Goal: Check status: Check status

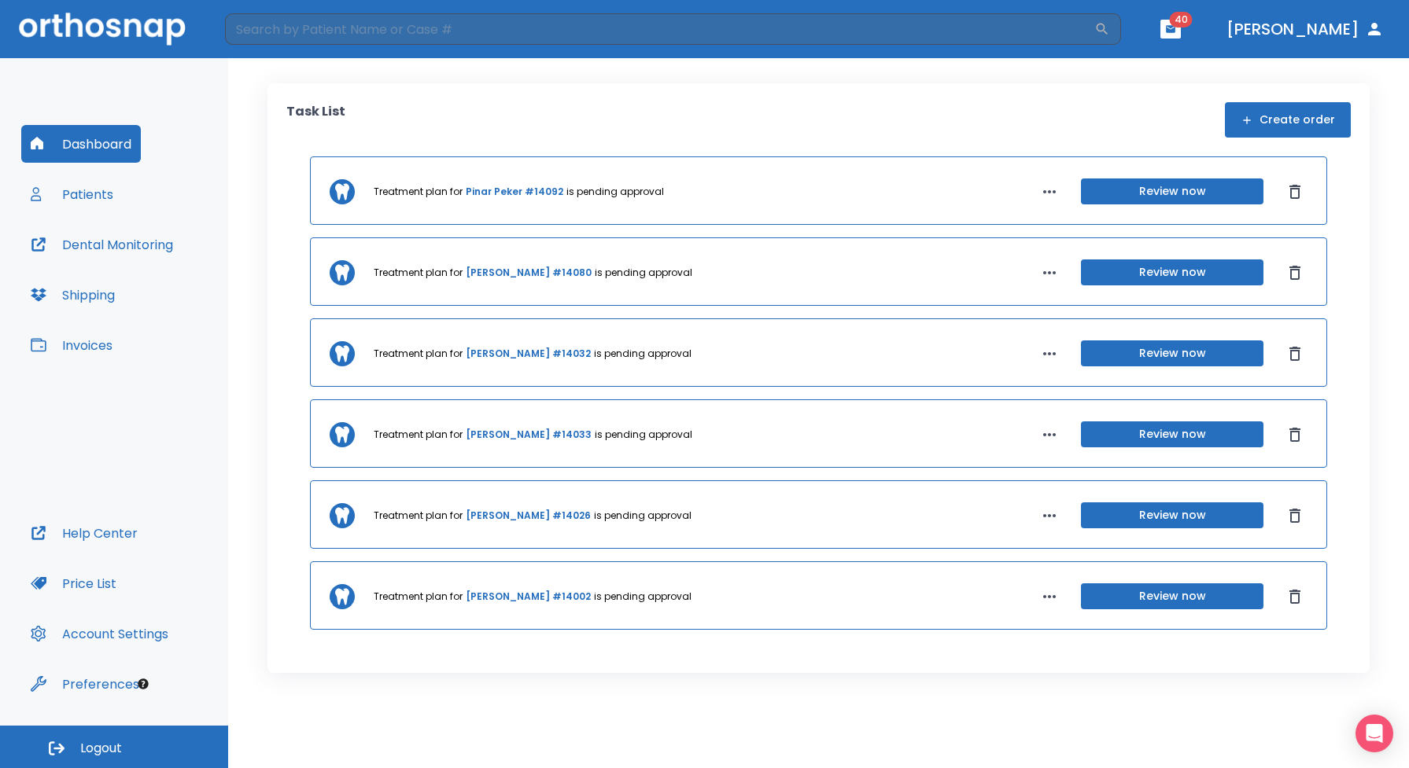
click at [96, 193] on button "Patients" at bounding box center [71, 194] width 101 height 38
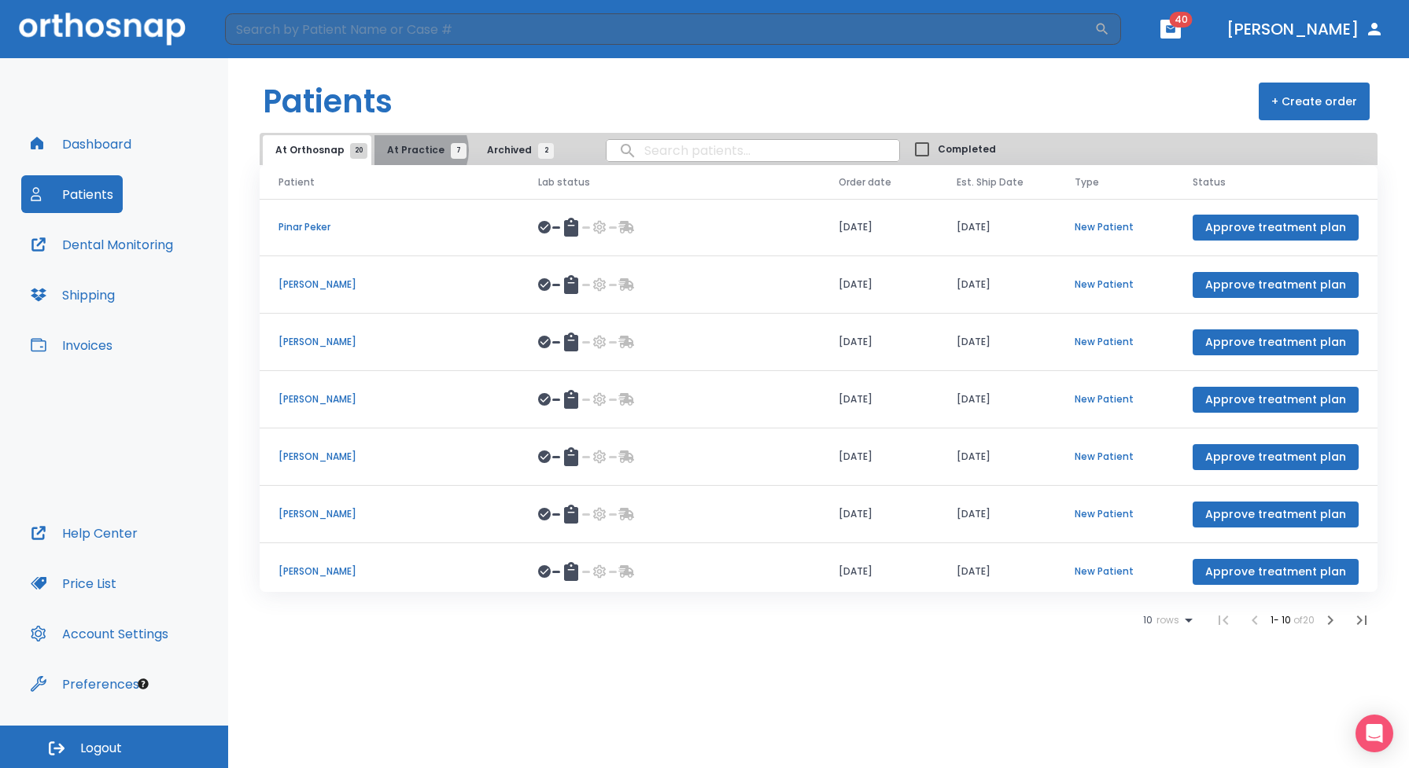
click at [413, 150] on span "At Practice 7" at bounding box center [423, 150] width 72 height 14
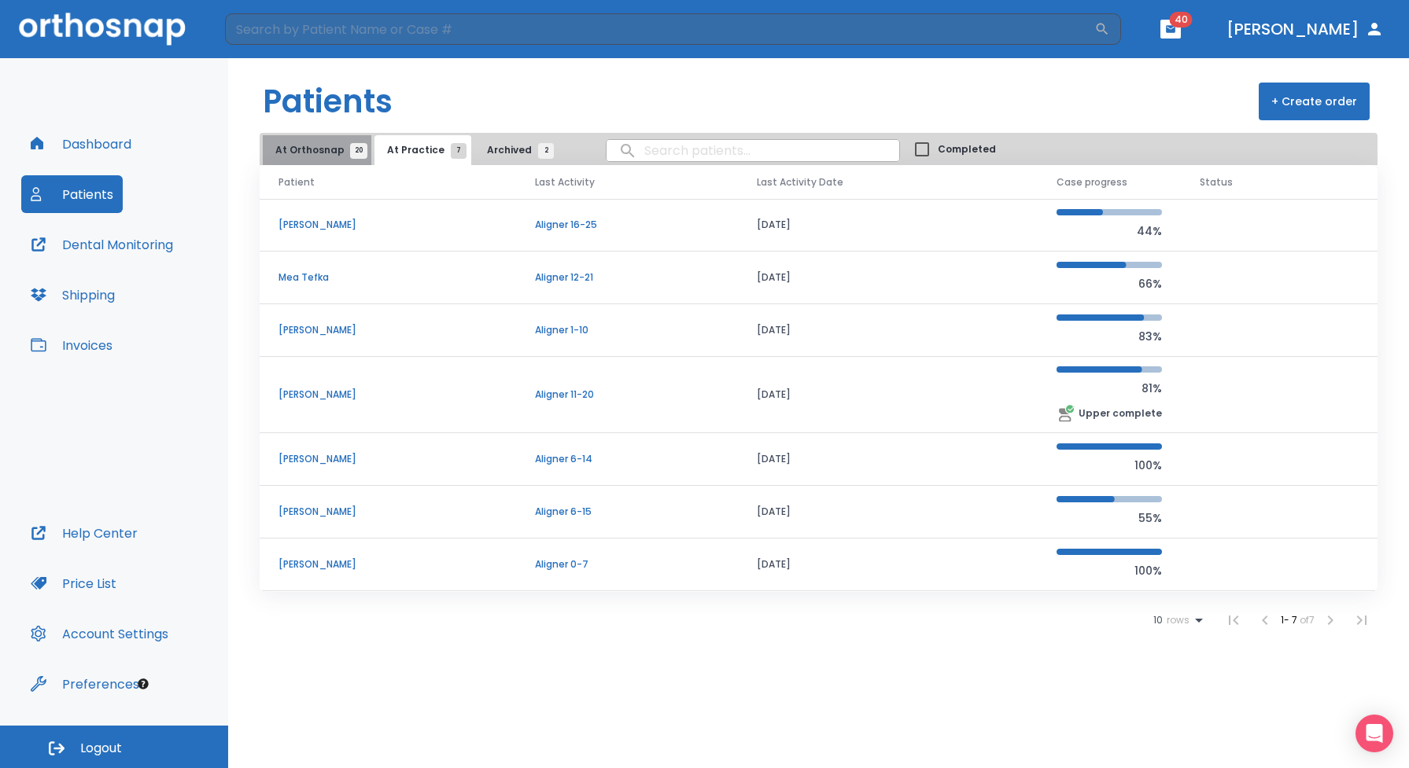
click at [318, 144] on span "At Orthosnap 20" at bounding box center [316, 150] width 83 height 14
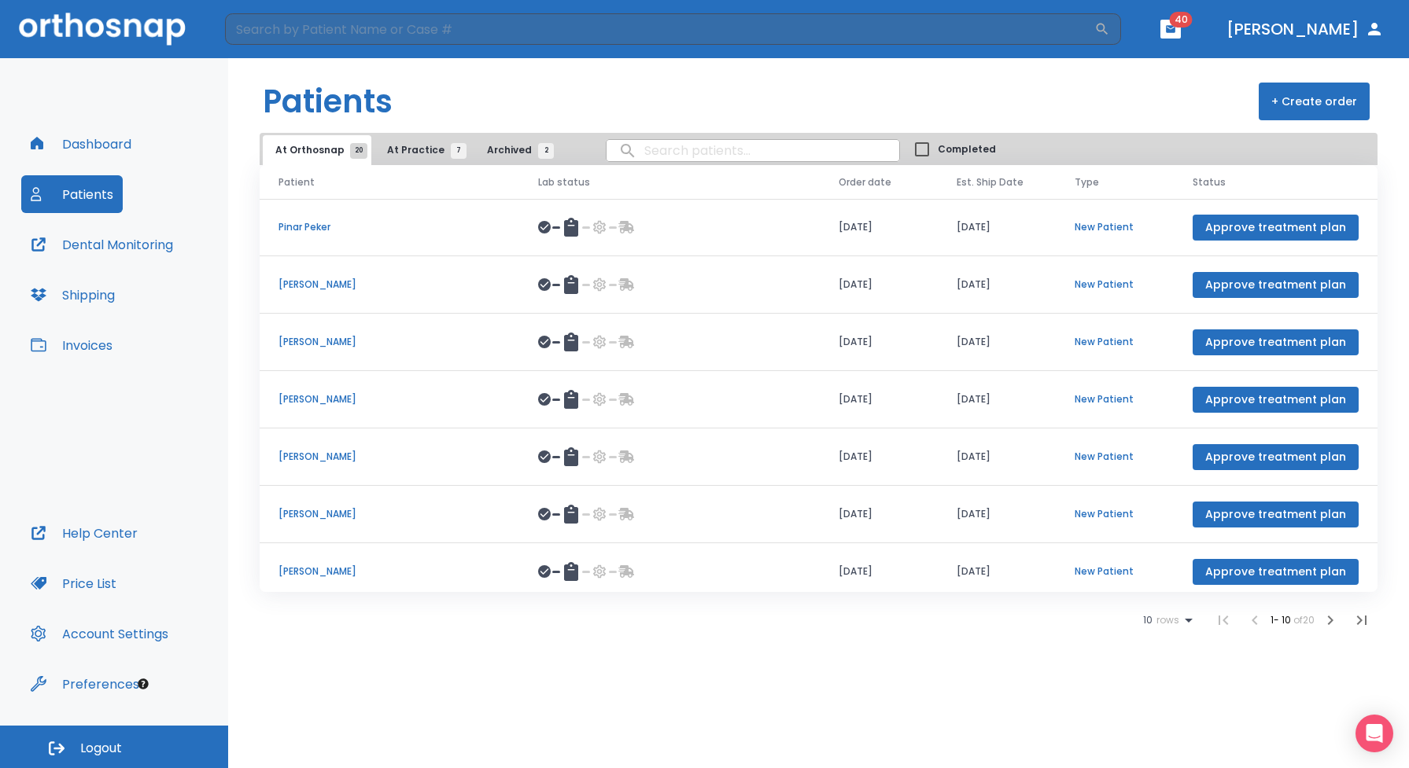
click at [1325, 622] on icon "button" at bounding box center [1330, 620] width 19 height 19
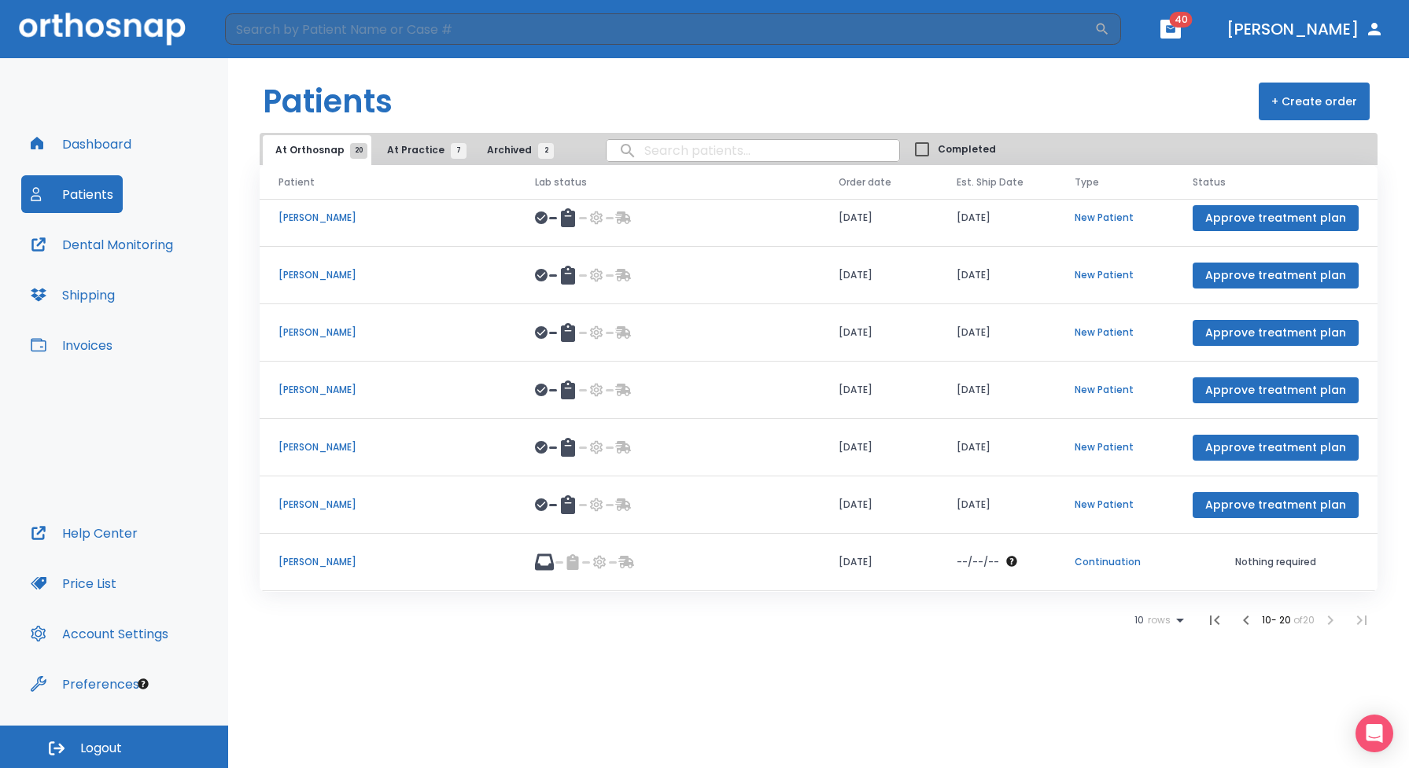
click at [324, 565] on p "[PERSON_NAME]" at bounding box center [387, 562] width 219 height 14
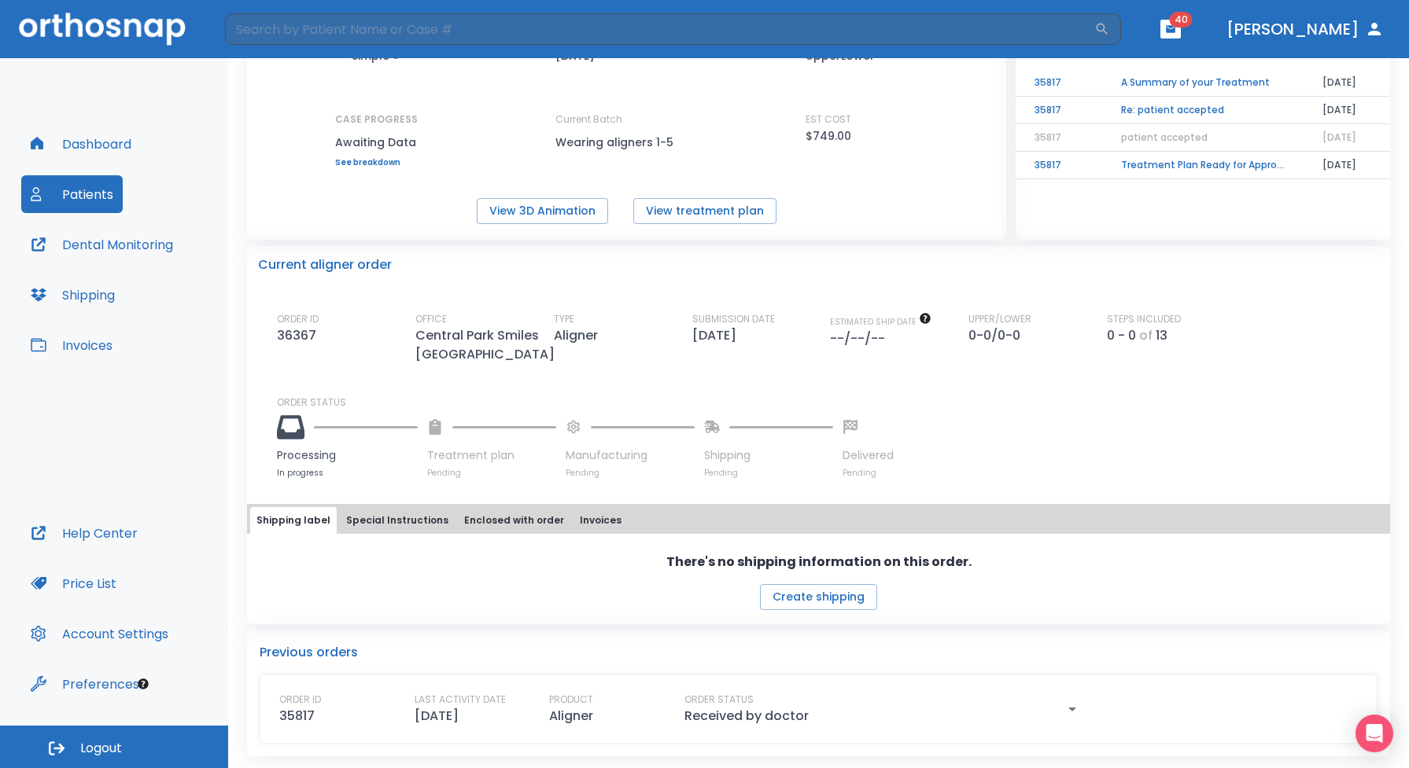
click at [1076, 708] on icon "button" at bounding box center [1072, 710] width 8 height 4
